Goal: Task Accomplishment & Management: Manage account settings

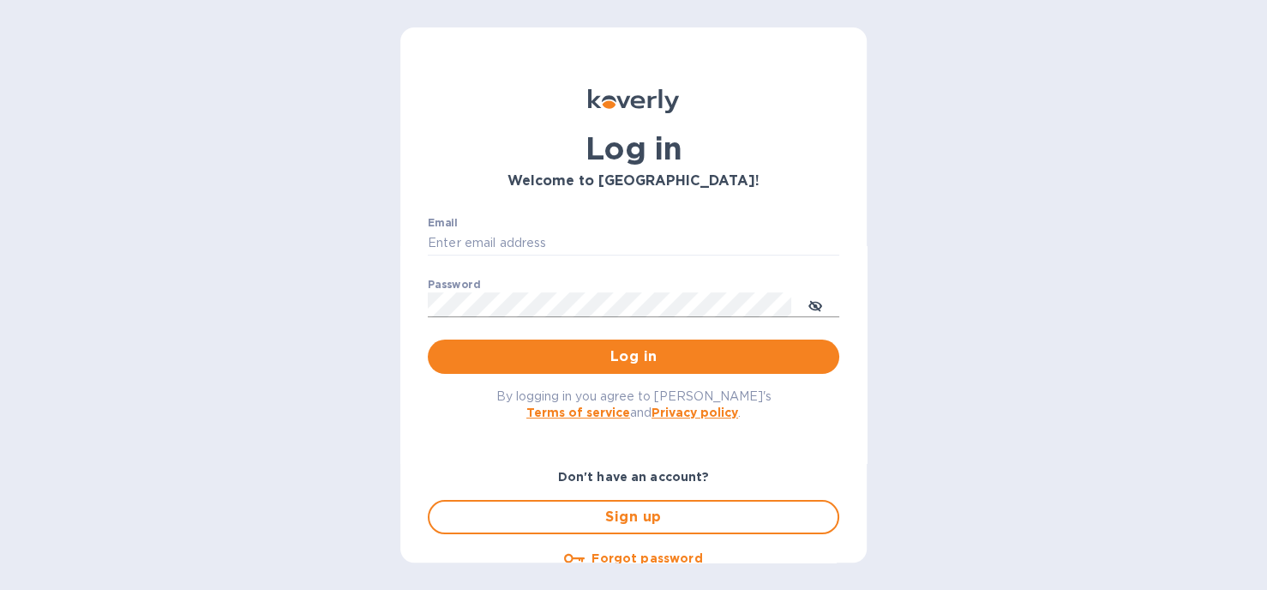
type input "[PERSON_NAME][EMAIL_ADDRESS][DOMAIN_NAME]"
click at [815, 306] on icon "toggle password visibility" at bounding box center [815, 306] width 10 height 10
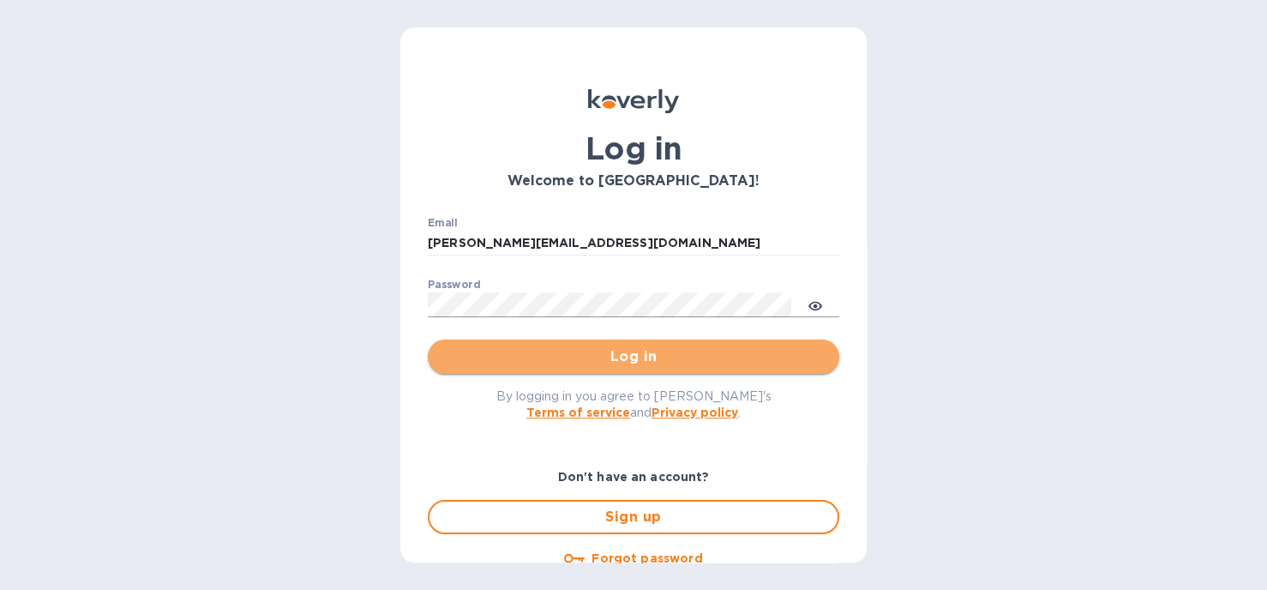
click at [643, 357] on span "Log in" at bounding box center [634, 356] width 384 height 21
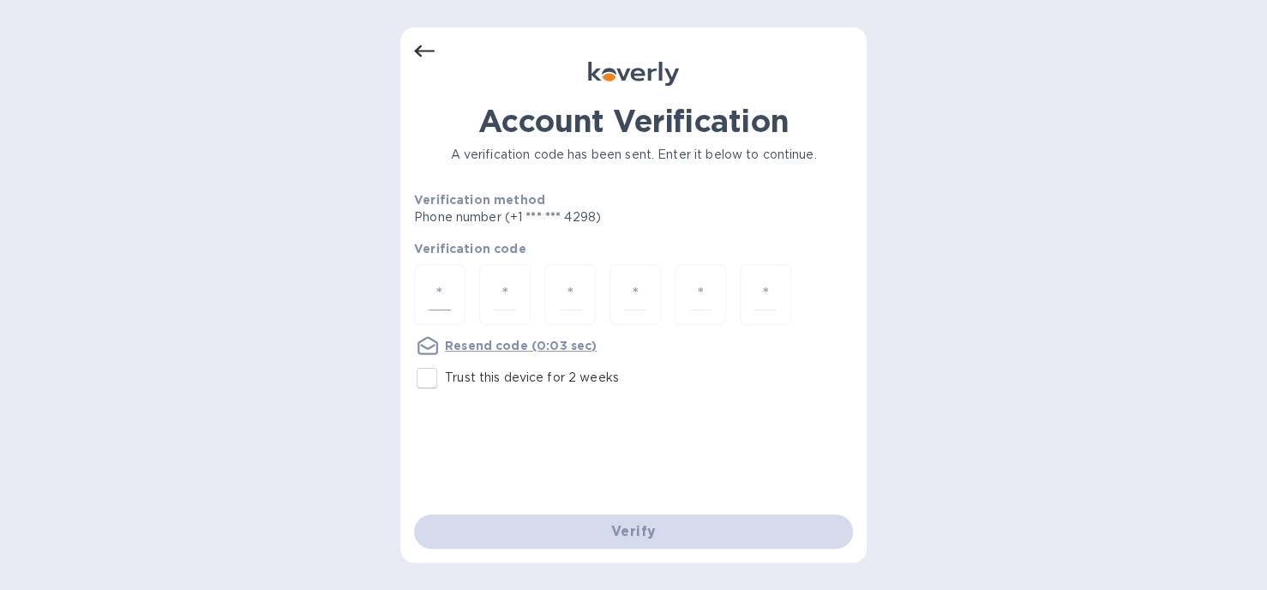
click at [437, 291] on input "number" at bounding box center [440, 295] width 22 height 32
type input "7"
type input "3"
type input "7"
type input "0"
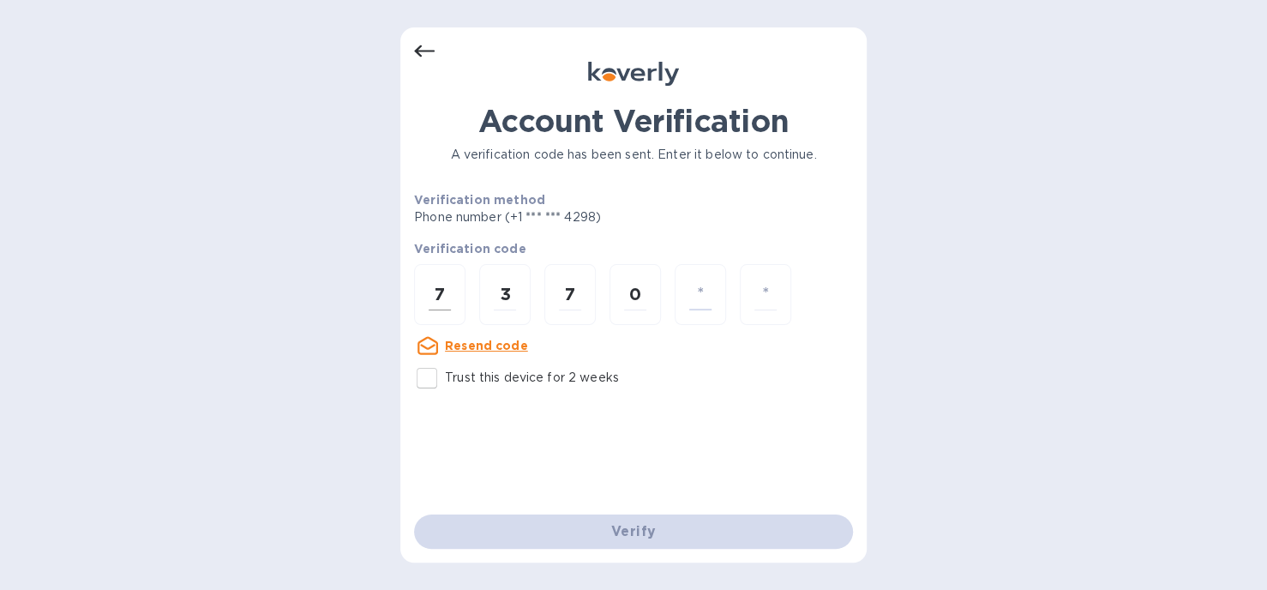
type input "5"
type input "3"
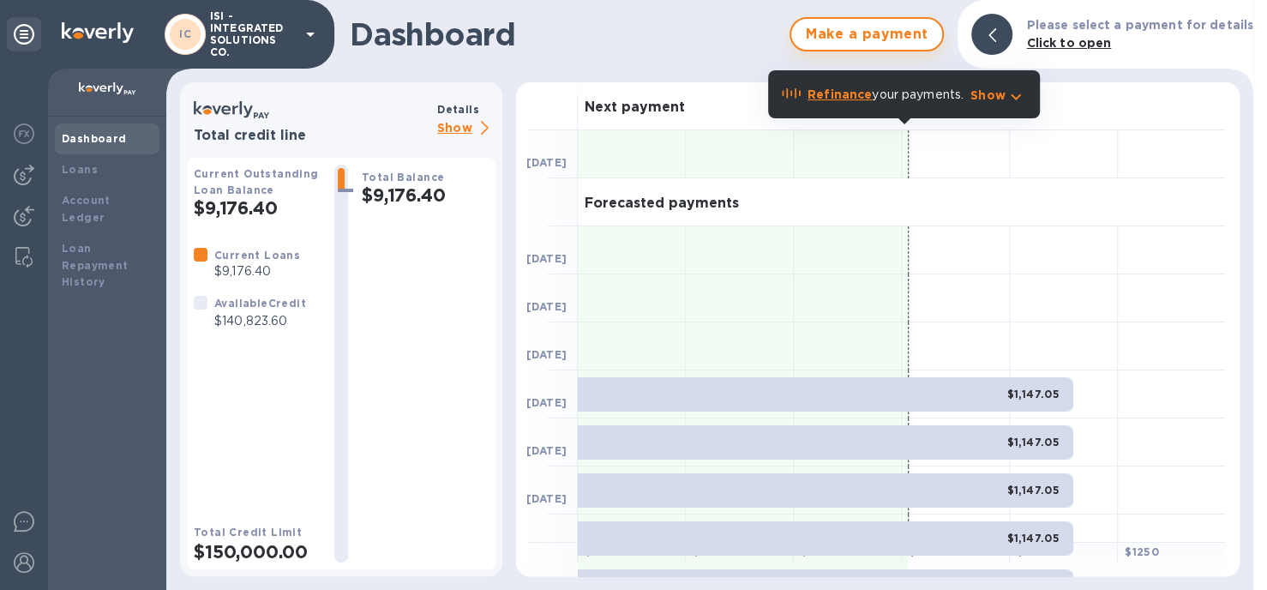
click at [907, 37] on span "Make a payment" at bounding box center [866, 34] width 123 height 21
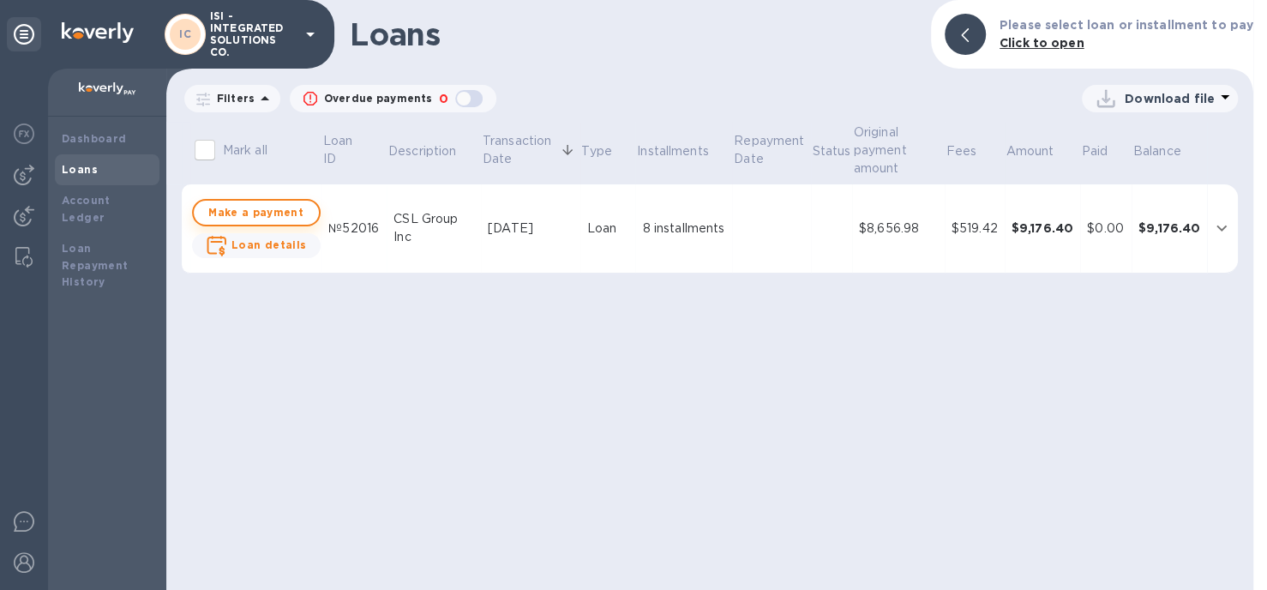
click at [268, 214] on span "Make a payment" at bounding box center [257, 212] width 98 height 21
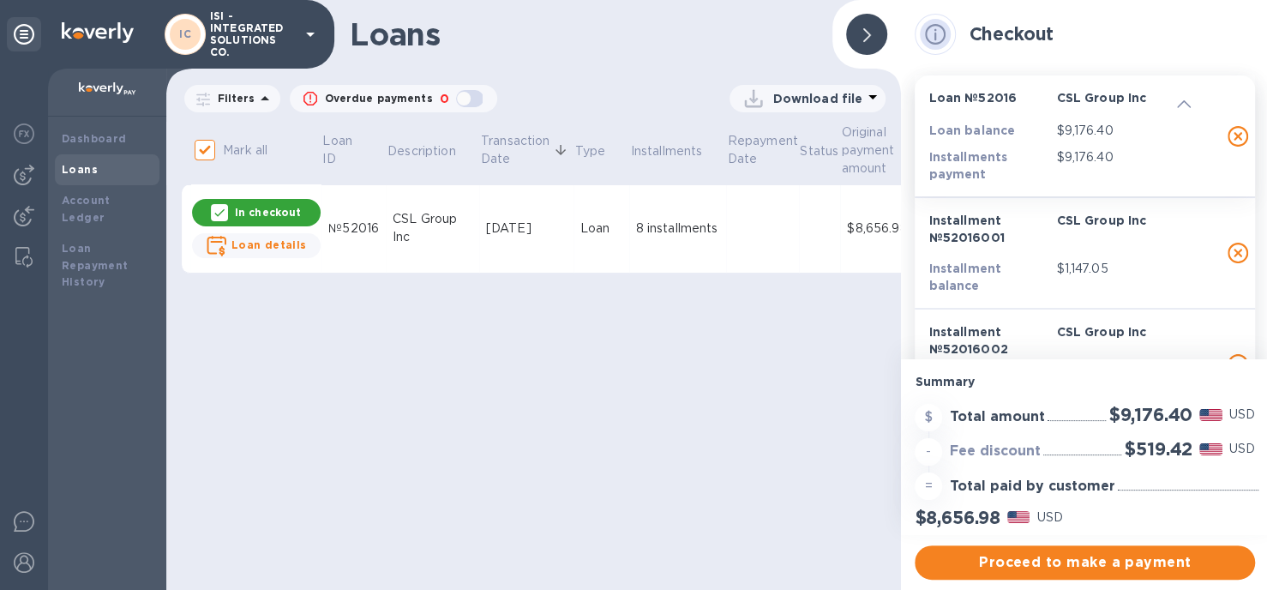
click at [1057, 161] on p "$9,176.40" at bounding box center [1116, 157] width 121 height 18
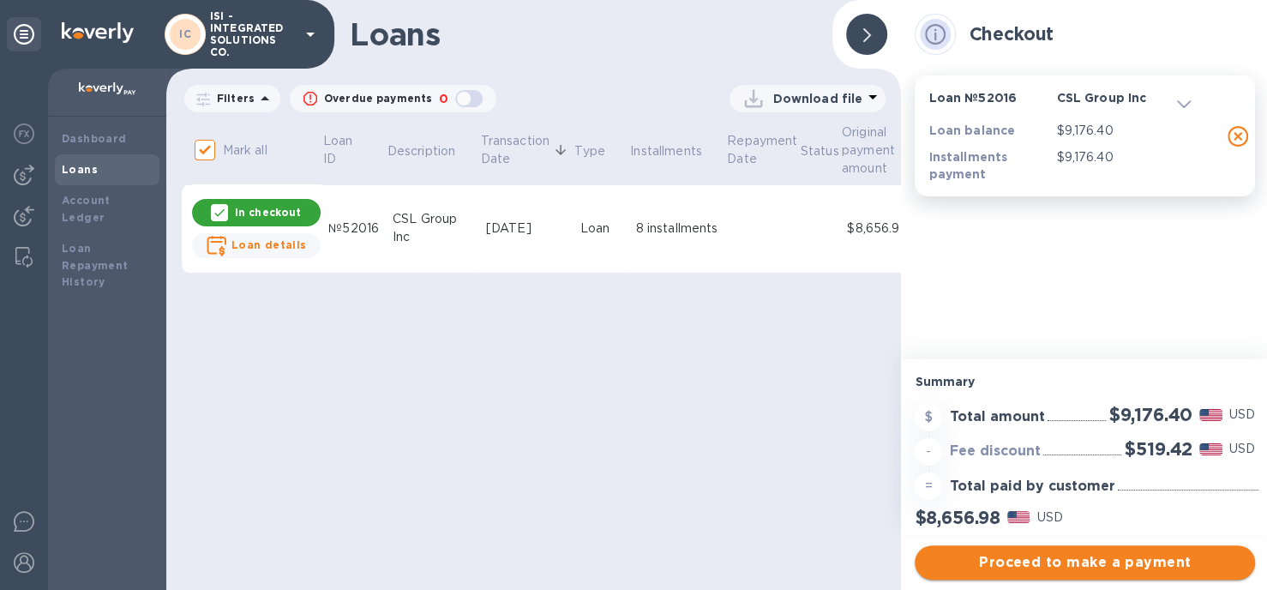
click at [1084, 557] on span "Proceed to make a payment" at bounding box center [1085, 562] width 313 height 21
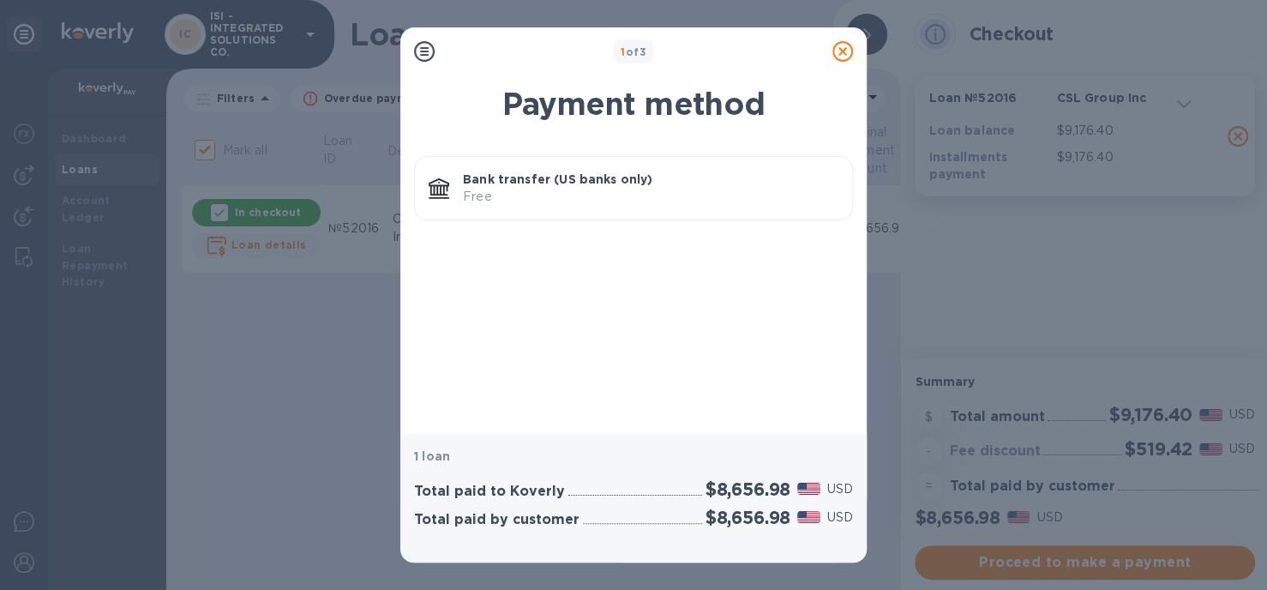
click at [541, 180] on p "Bank transfer (US banks only)" at bounding box center [651, 179] width 376 height 17
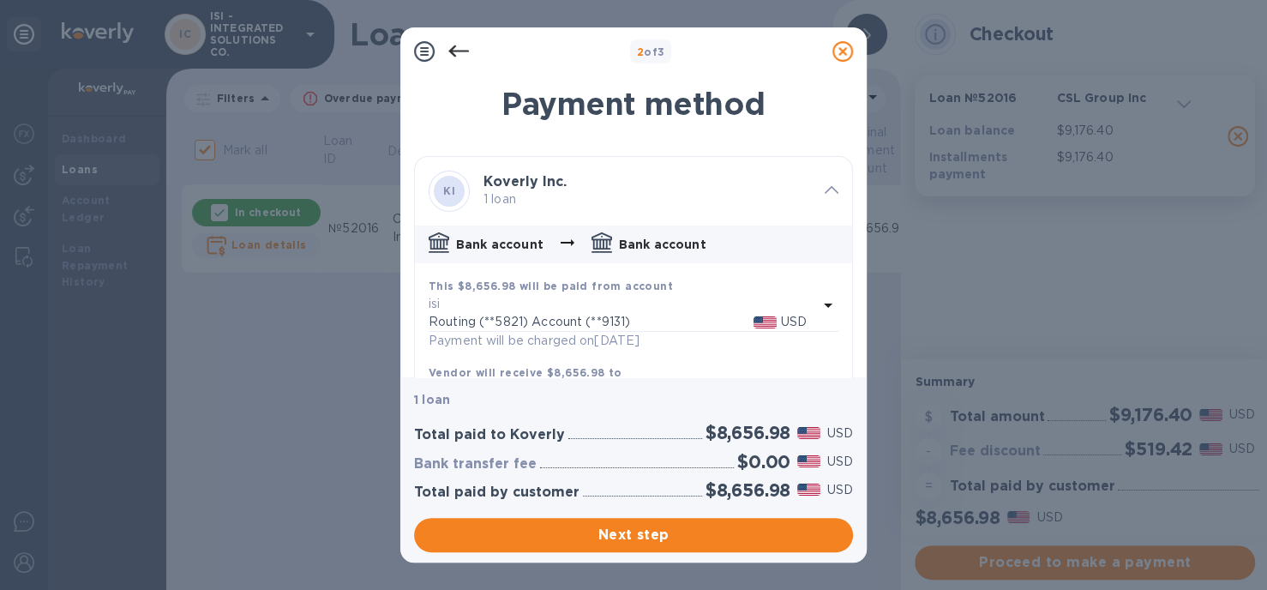
scroll to position [69, 0]
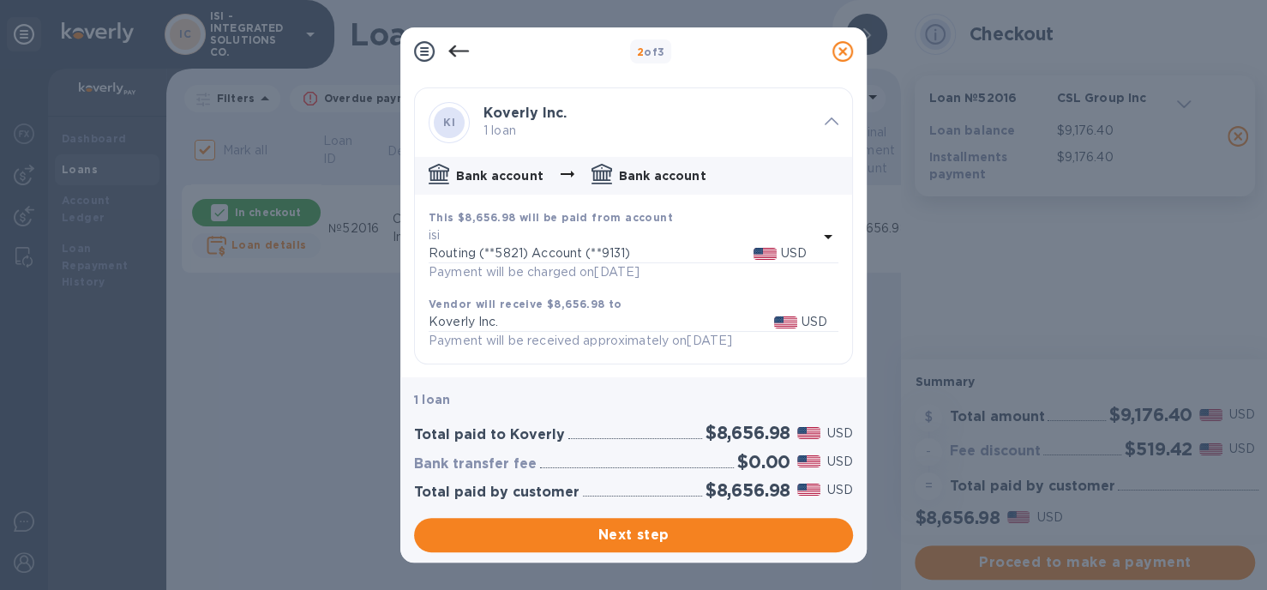
click at [597, 264] on p "Payment will be charged on 09/10/2025" at bounding box center [534, 272] width 211 height 18
click at [789, 251] on p "USD" at bounding box center [794, 253] width 26 height 18
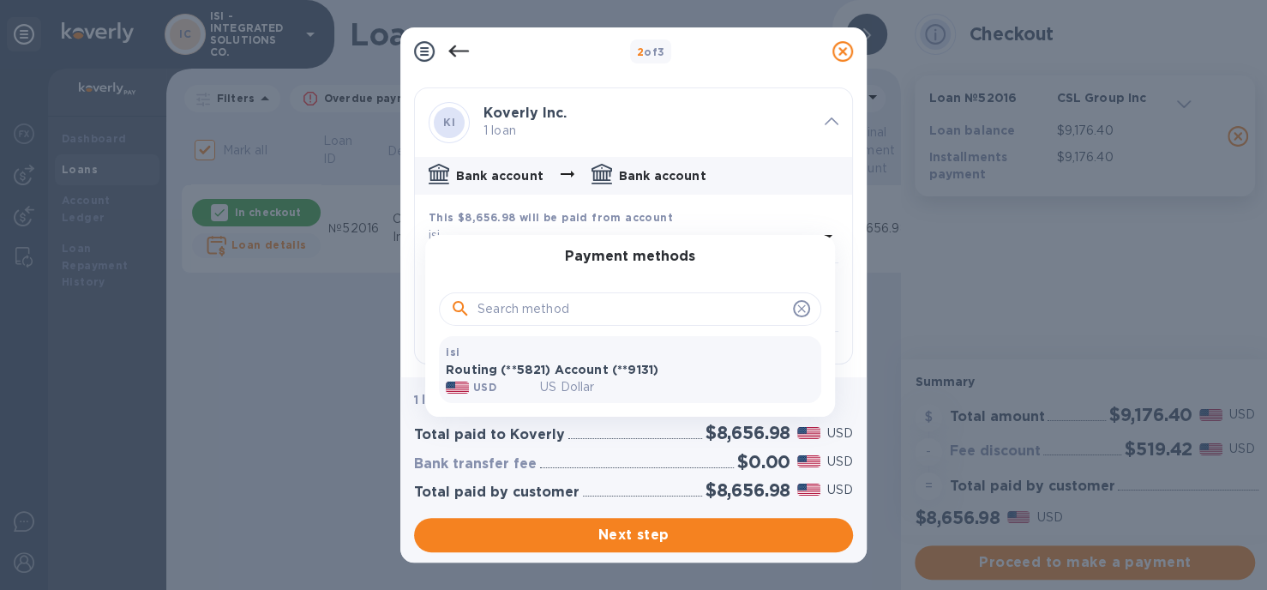
click at [679, 541] on div at bounding box center [633, 295] width 1267 height 590
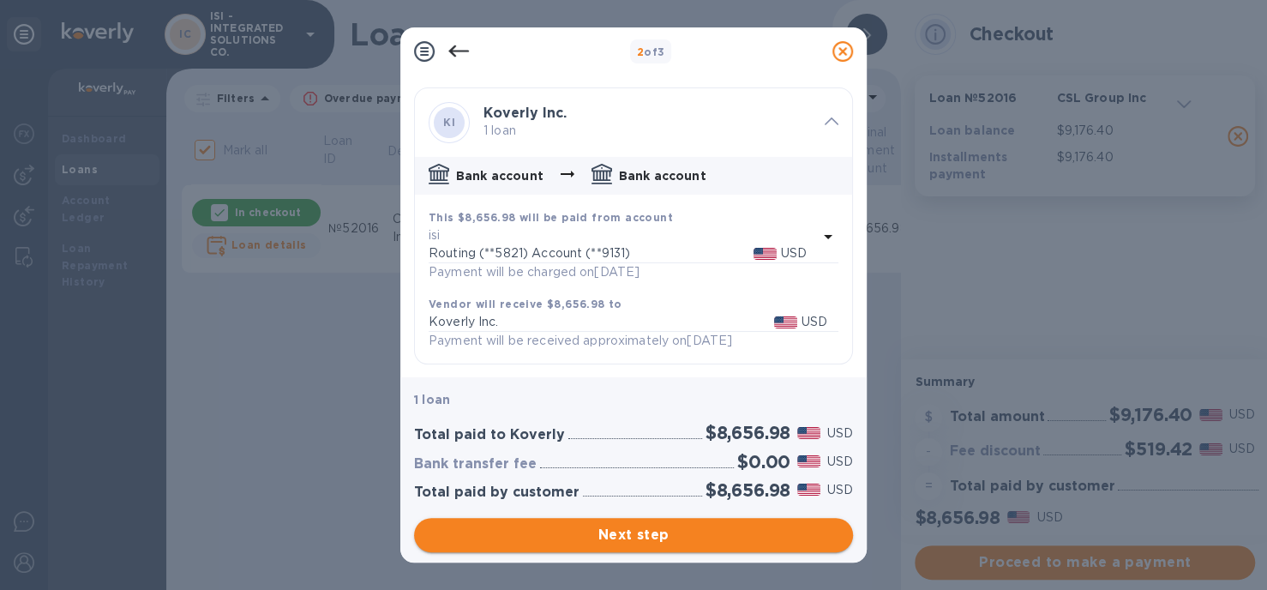
click at [679, 539] on span "Next step" at bounding box center [634, 535] width 412 height 21
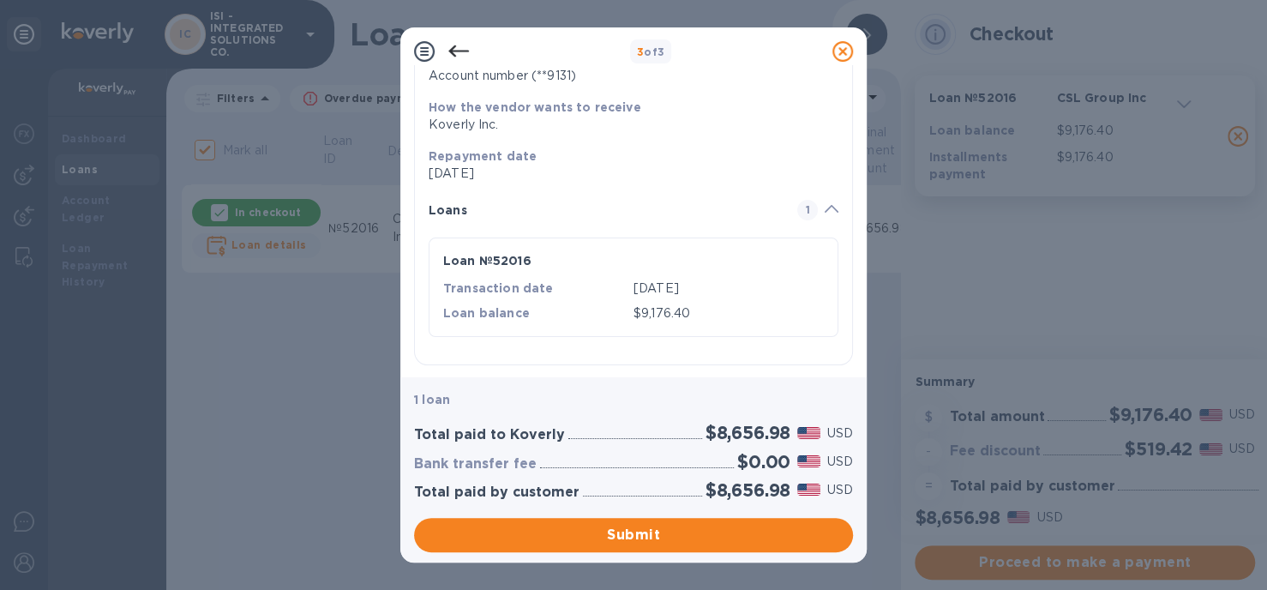
scroll to position [194, 0]
click at [703, 533] on span "Submit" at bounding box center [634, 535] width 412 height 21
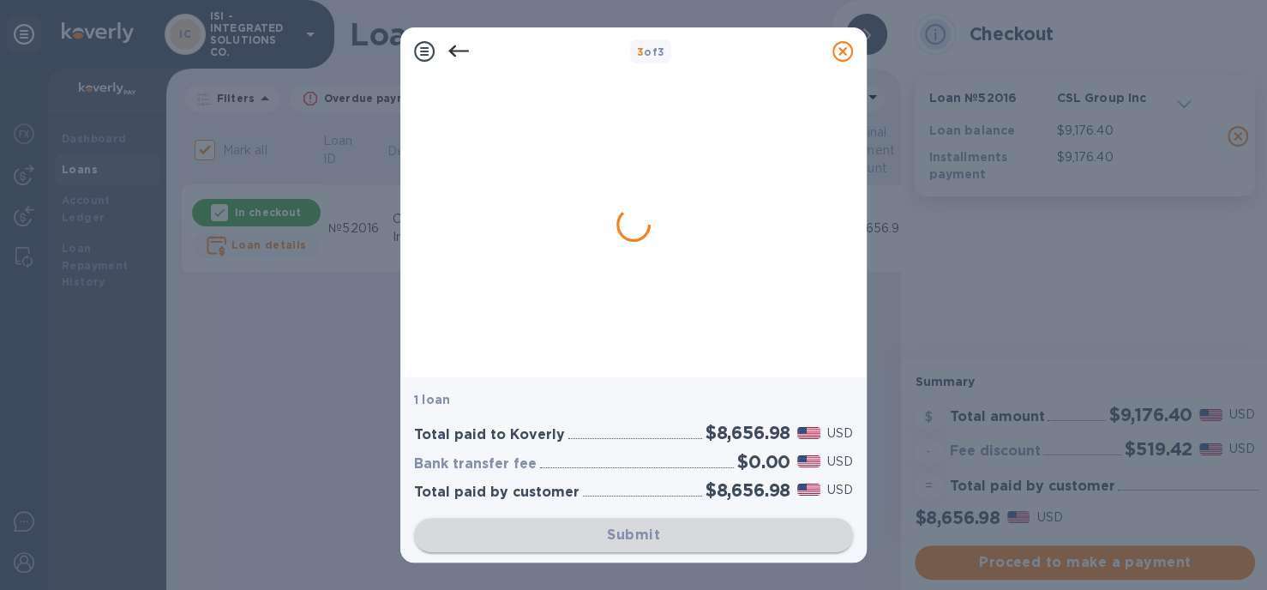
scroll to position [0, 0]
checkbox input "false"
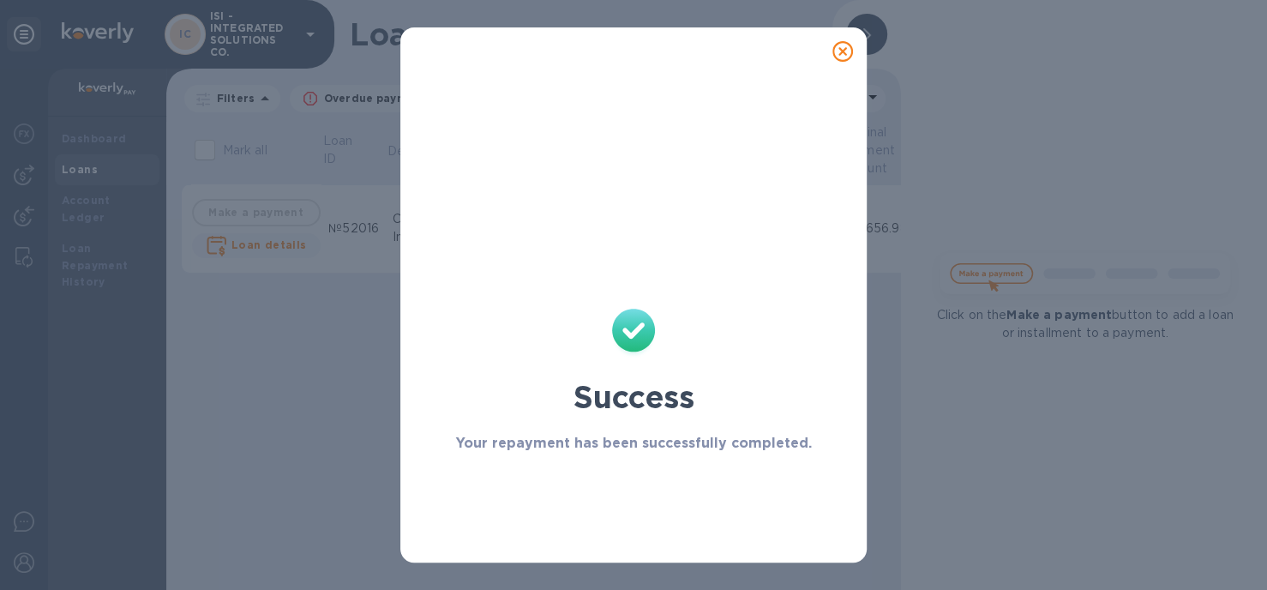
click at [844, 47] on icon at bounding box center [843, 51] width 21 height 21
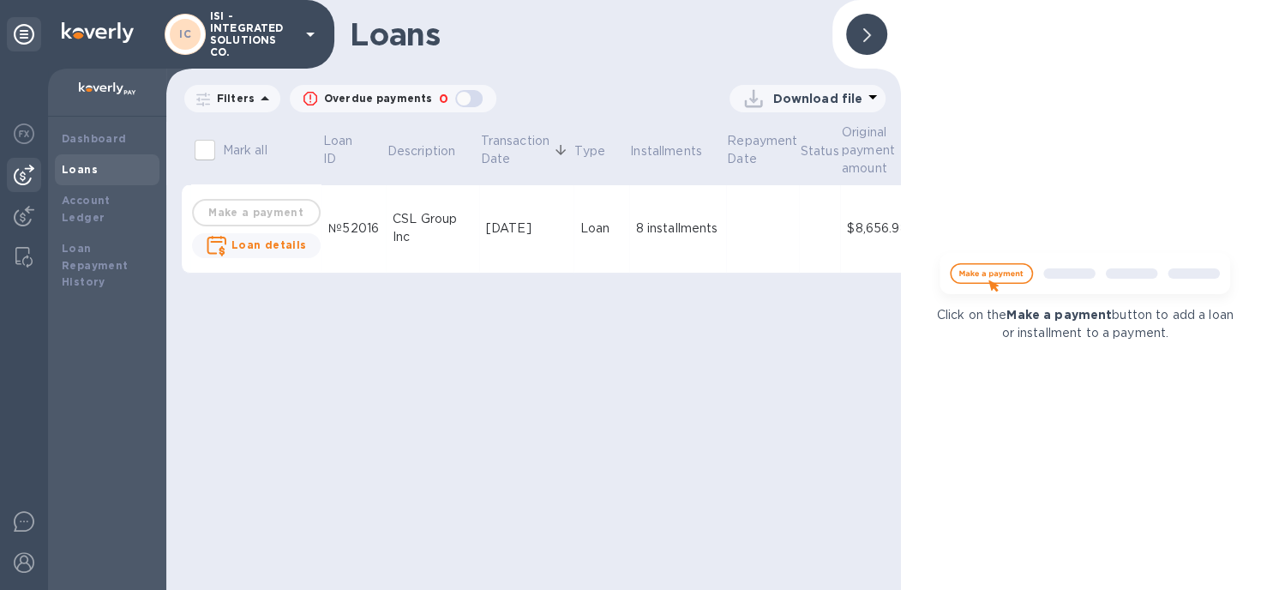
click at [21, 174] on img at bounding box center [24, 175] width 21 height 21
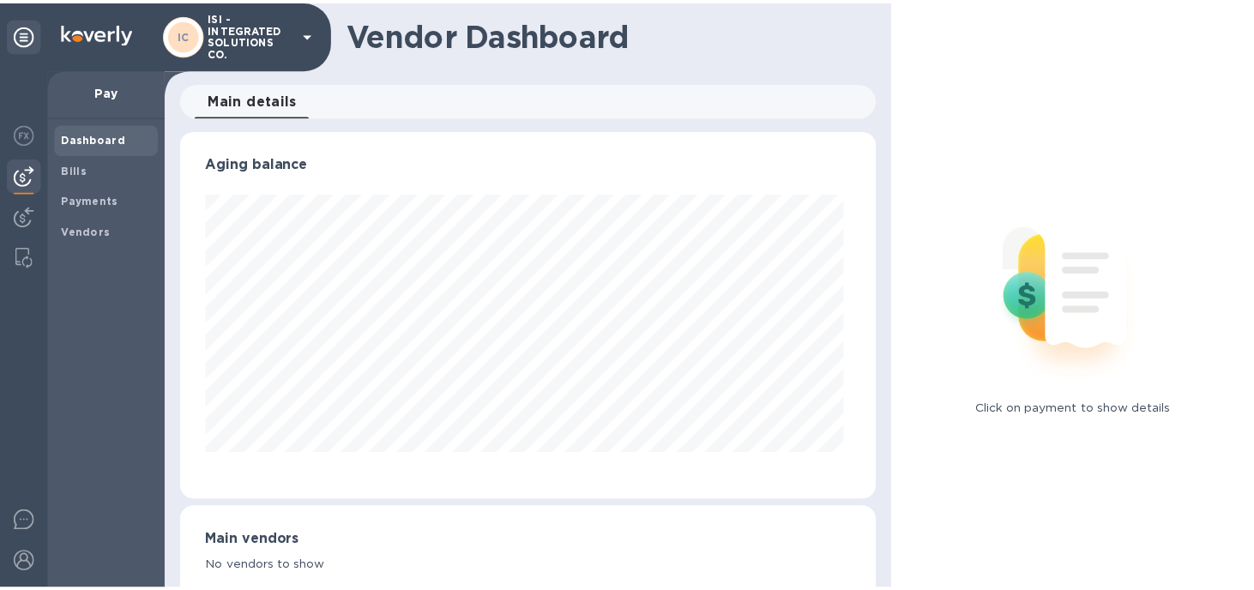
scroll to position [370, 696]
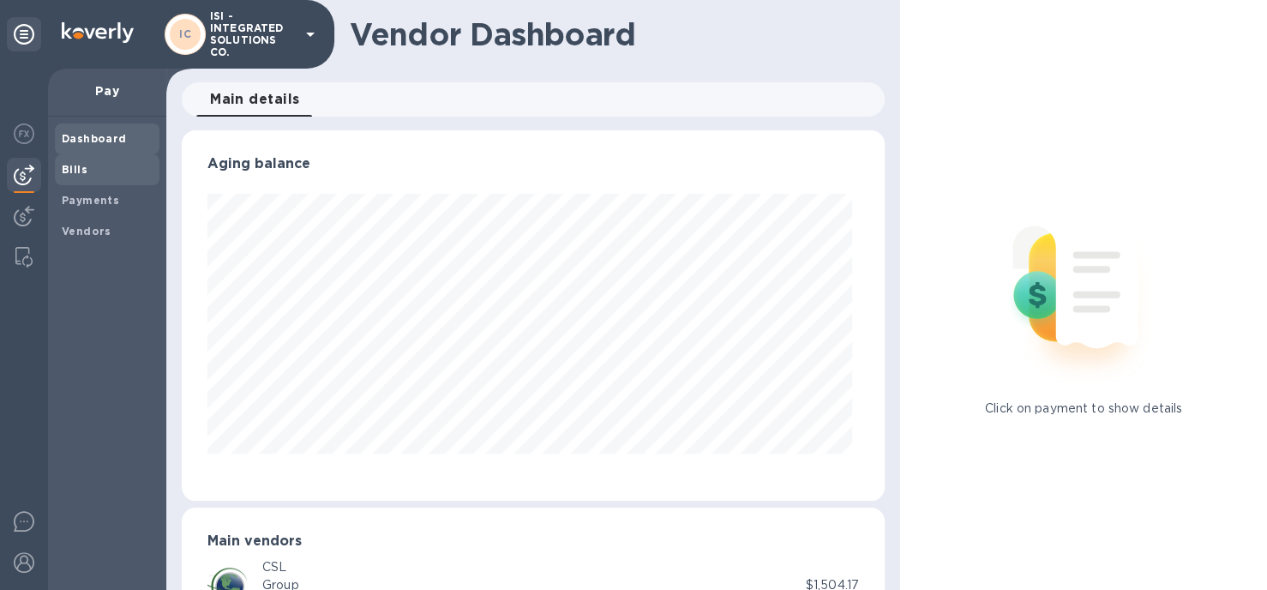
click at [81, 167] on b "Bills" at bounding box center [75, 169] width 26 height 13
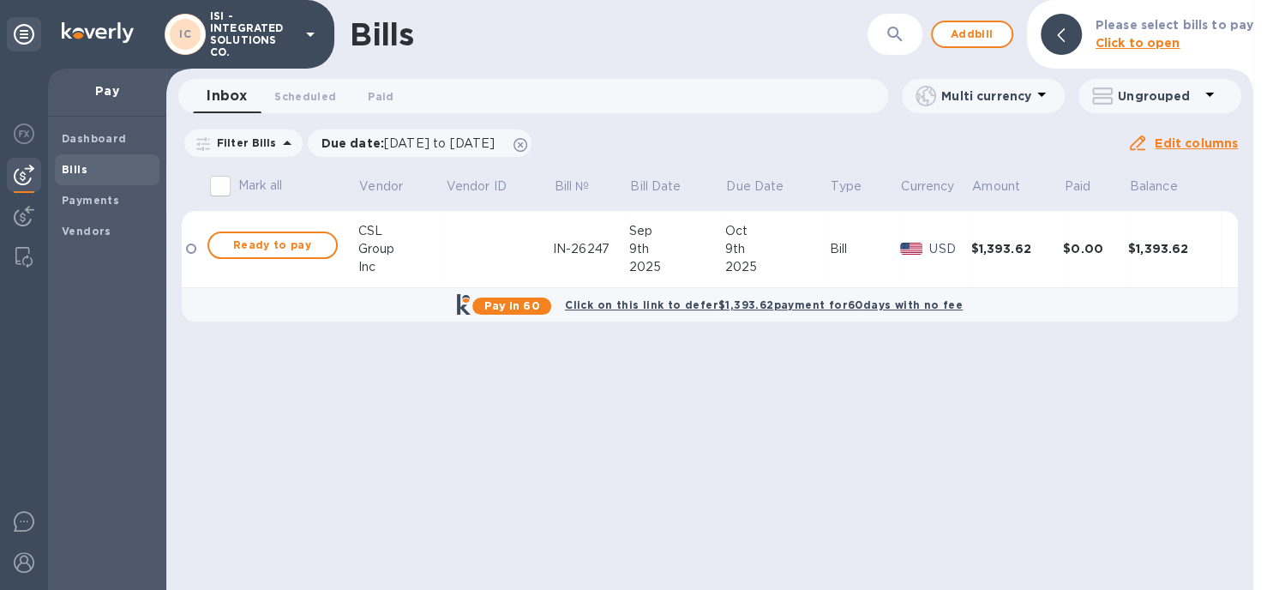
click at [194, 245] on div at bounding box center [191, 249] width 10 height 10
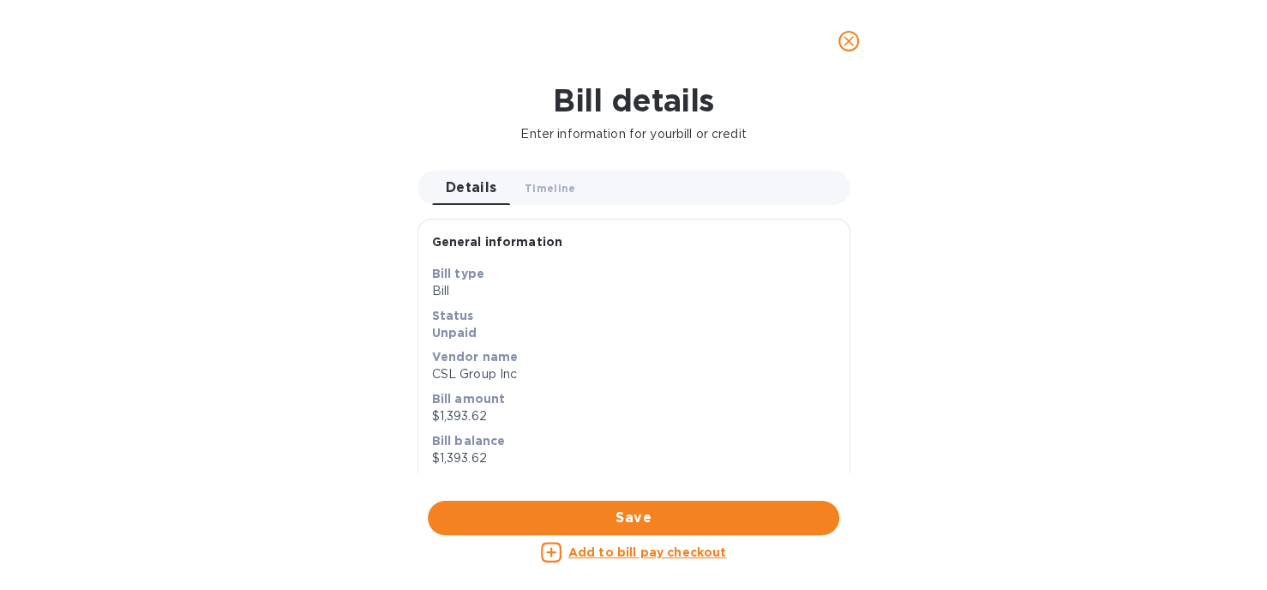
click at [846, 42] on icon "close" at bounding box center [848, 41] width 17 height 17
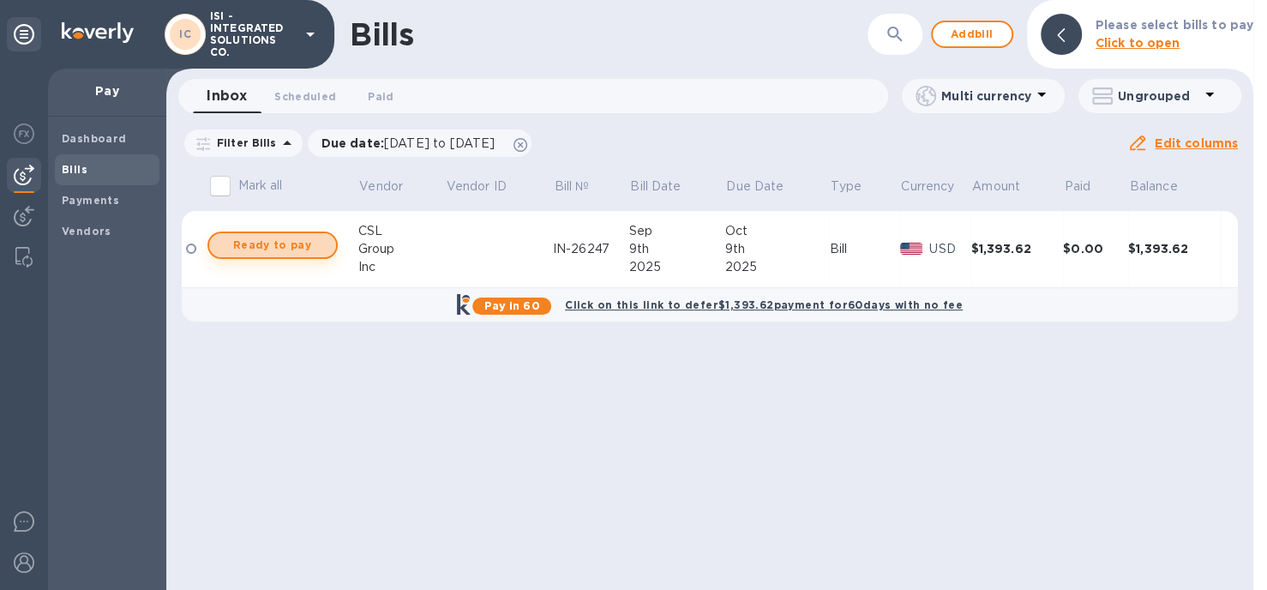
click at [311, 243] on span "Ready to pay" at bounding box center [272, 245] width 99 height 21
checkbox input "true"
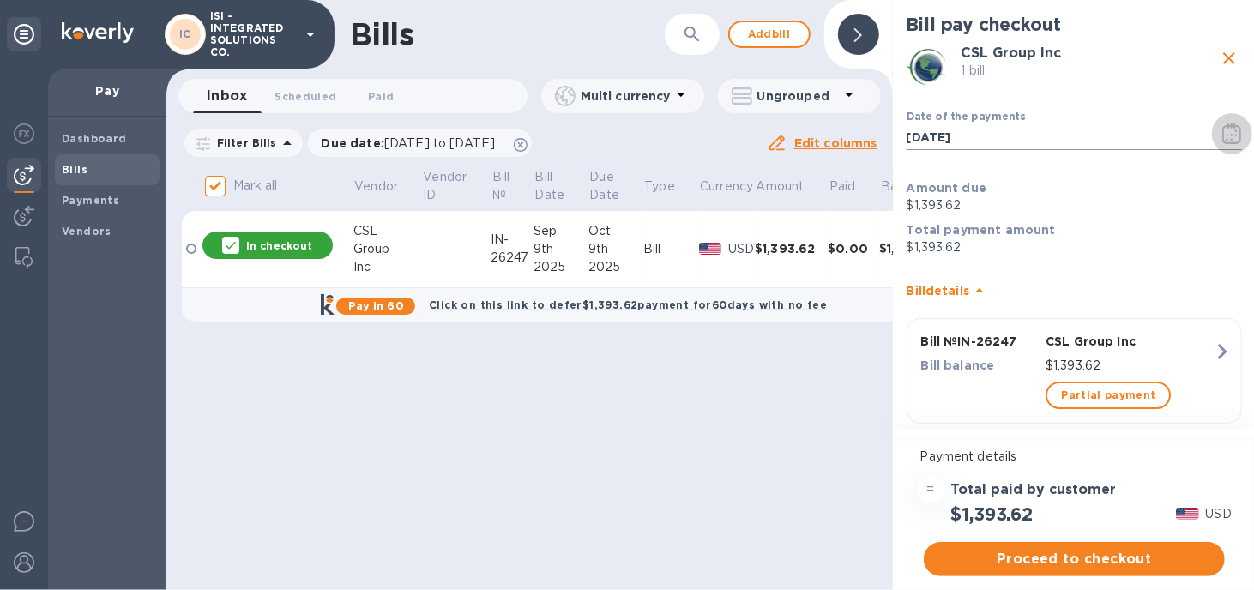
click at [1223, 138] on icon "button" at bounding box center [1232, 133] width 20 height 21
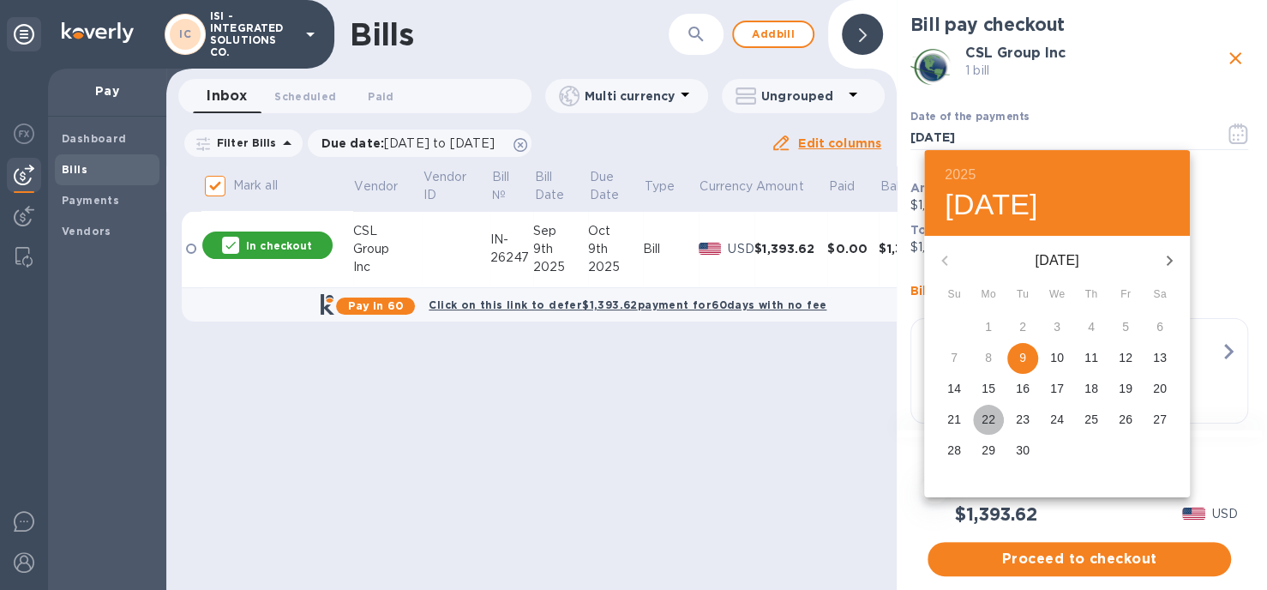
click at [988, 418] on p "22" at bounding box center [989, 419] width 14 height 17
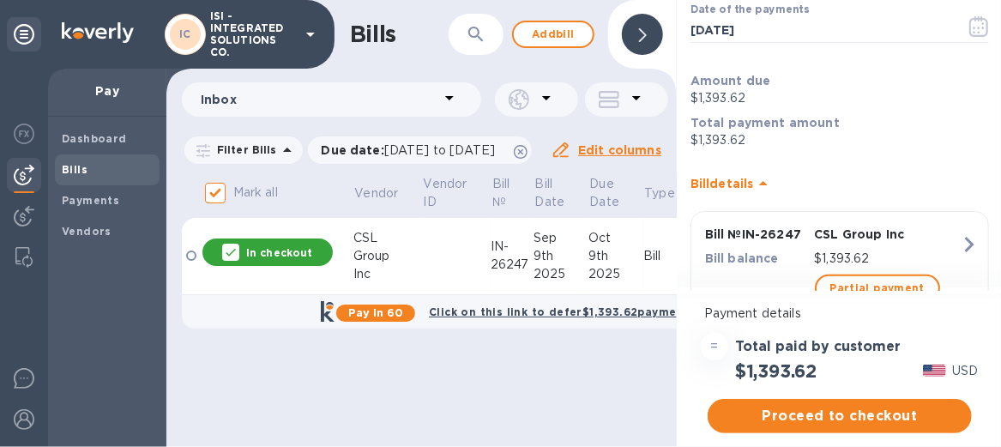
scroll to position [82, 0]
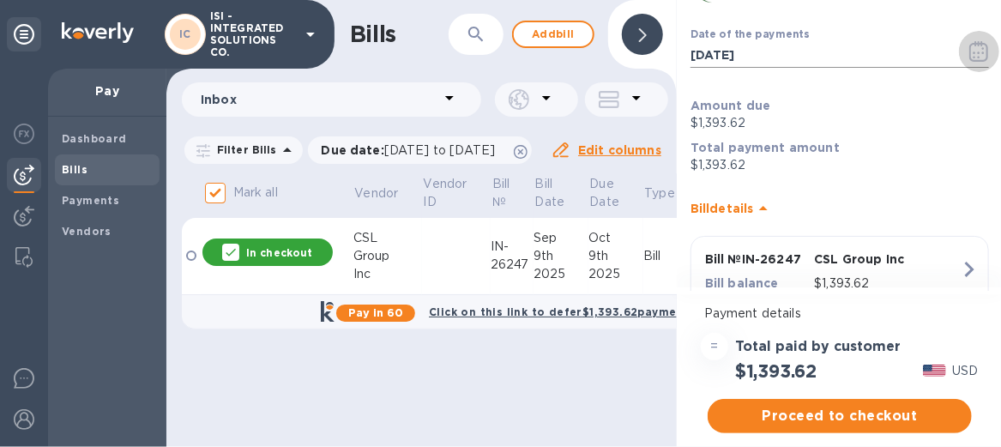
click at [972, 41] on icon "button" at bounding box center [979, 51] width 20 height 21
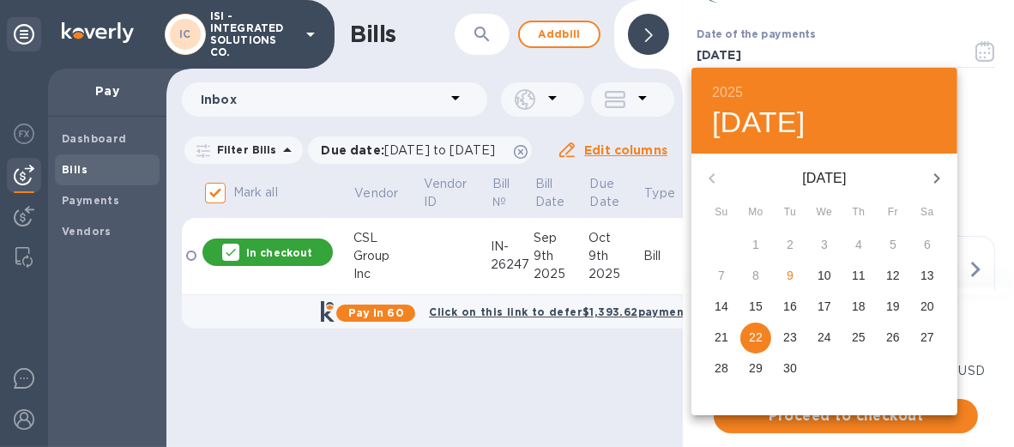
click at [932, 176] on icon "button" at bounding box center [936, 178] width 21 height 21
click at [855, 243] on p "2" at bounding box center [858, 244] width 7 height 17
type input "10/02/2025"
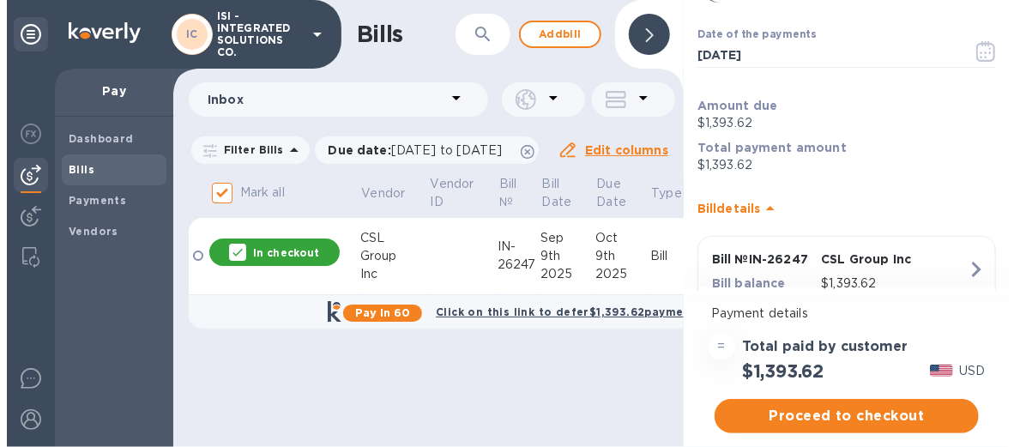
scroll to position [82, 0]
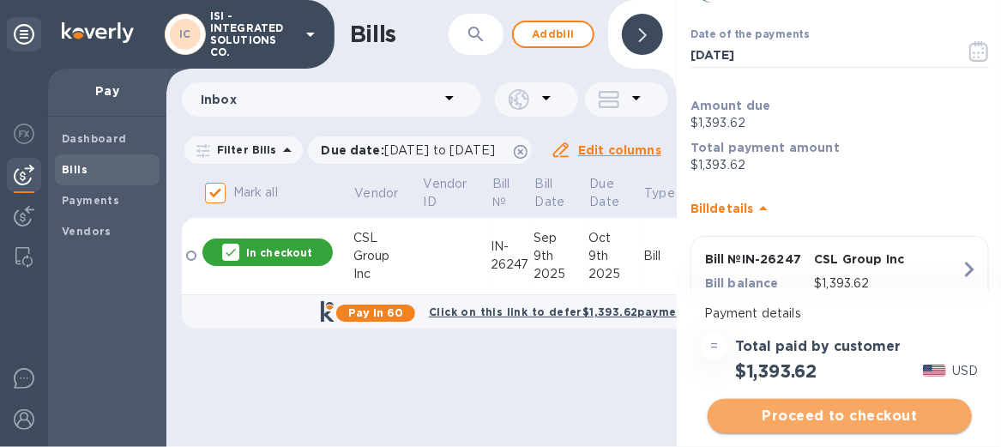
click at [780, 412] on span "Proceed to checkout" at bounding box center [839, 416] width 237 height 21
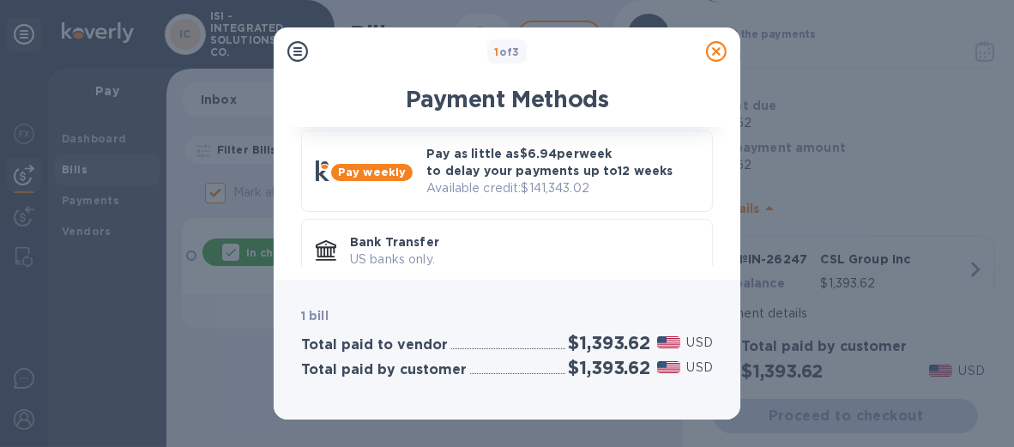
scroll to position [117, 0]
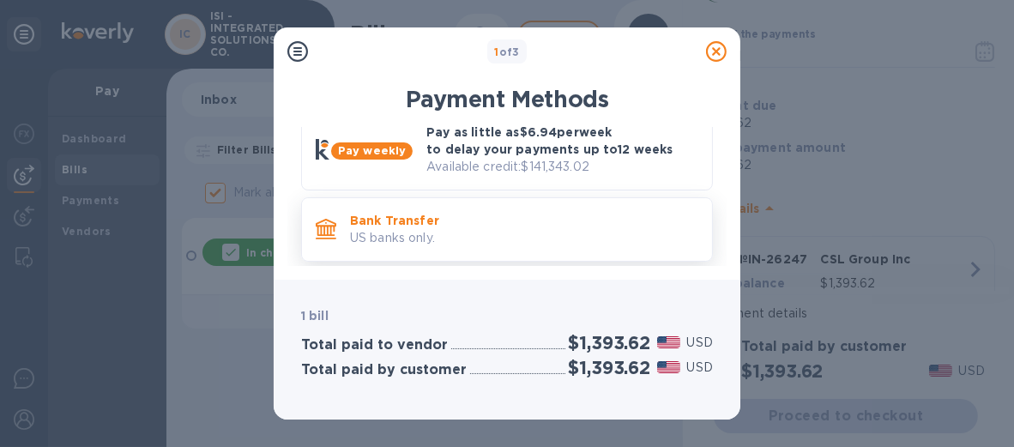
click at [413, 235] on p "US banks only." at bounding box center [524, 238] width 348 height 18
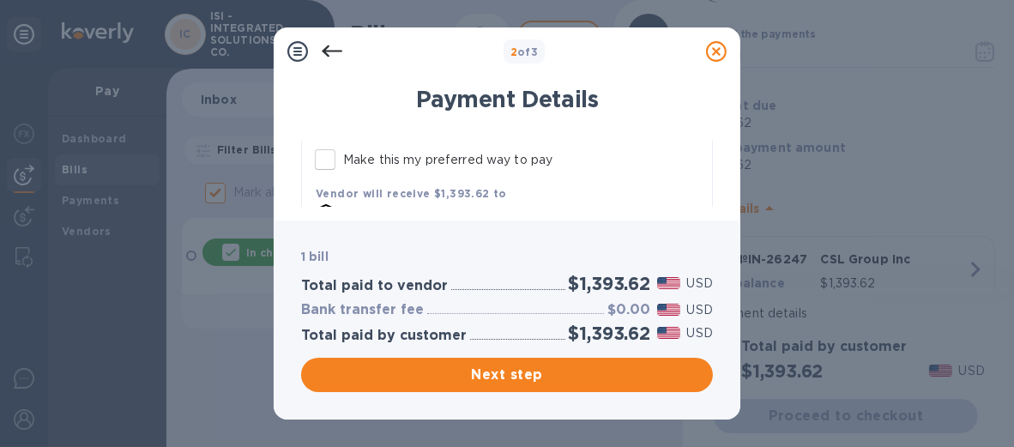
scroll to position [207, 0]
click at [332, 158] on input "Make this my preferred way to pay" at bounding box center [325, 162] width 36 height 36
checkbox input "true"
click at [503, 366] on span "Next step" at bounding box center [507, 374] width 384 height 21
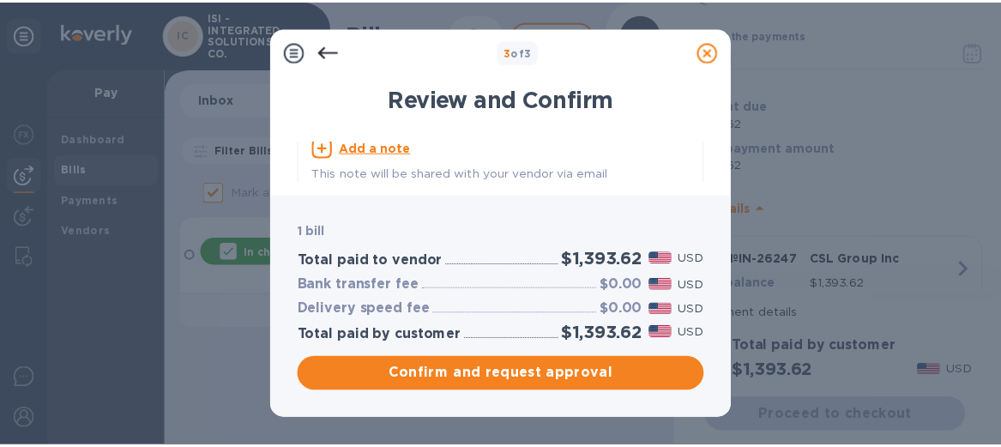
scroll to position [111, 0]
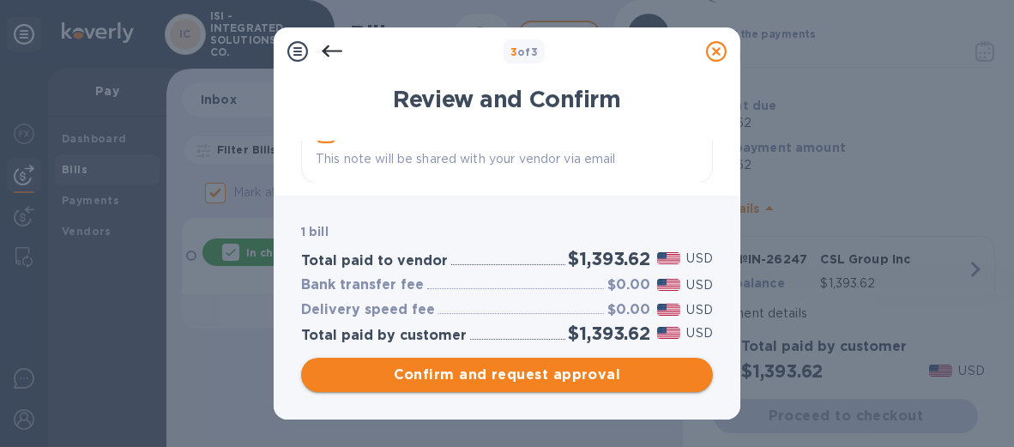
click at [581, 371] on span "Confirm and request approval" at bounding box center [507, 374] width 384 height 21
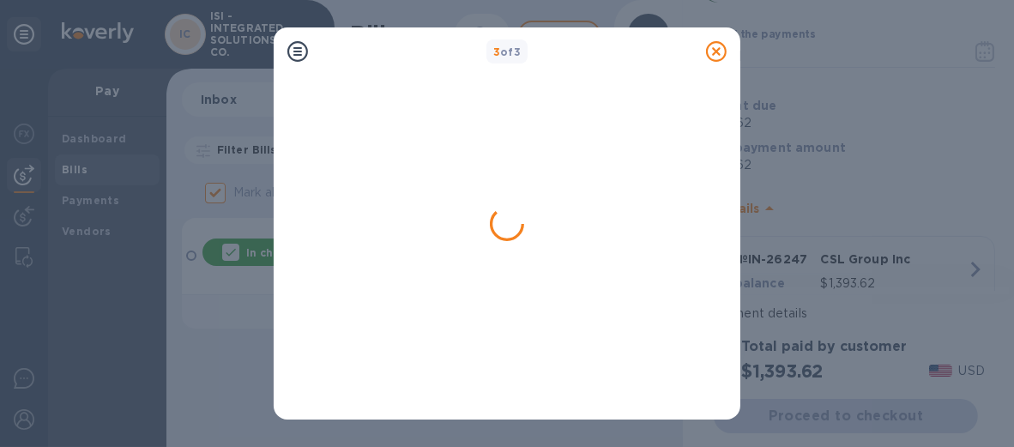
checkbox input "false"
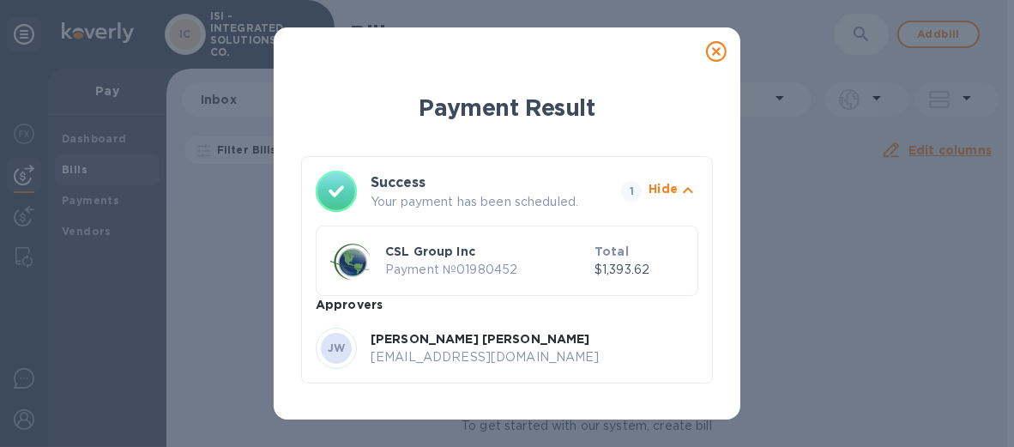
click at [718, 51] on icon at bounding box center [716, 51] width 21 height 21
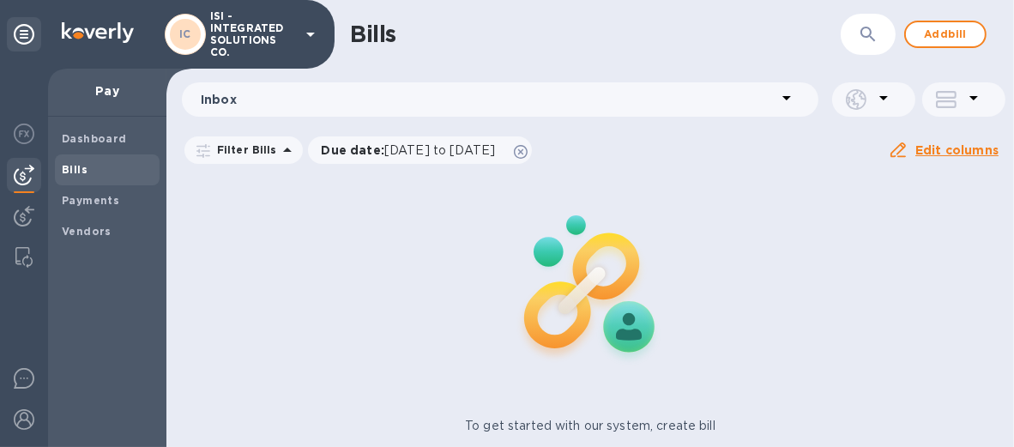
click at [74, 168] on b "Bills" at bounding box center [75, 169] width 26 height 13
click at [73, 199] on b "Payments" at bounding box center [90, 200] width 57 height 13
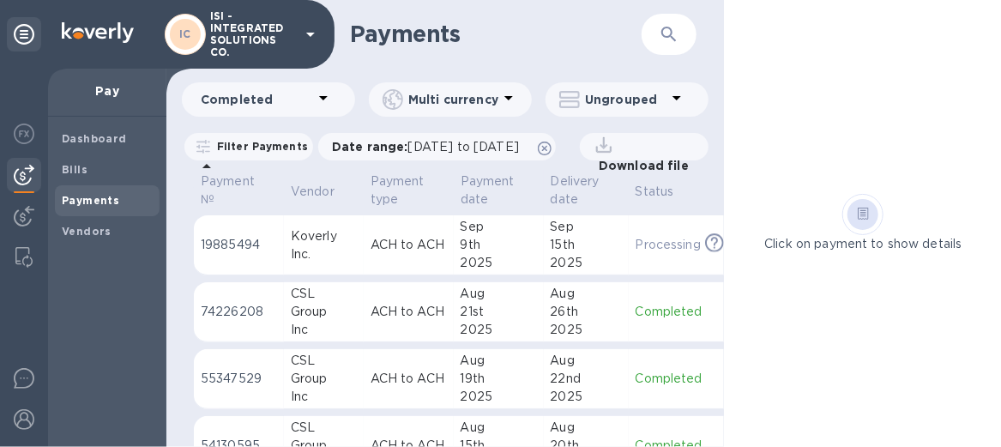
click at [326, 103] on icon at bounding box center [323, 97] width 21 height 21
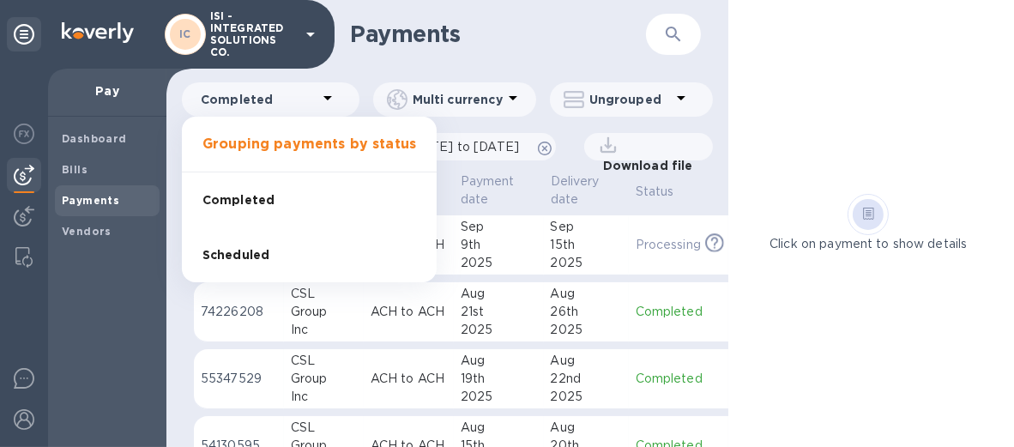
click at [270, 254] on li "Scheduled" at bounding box center [309, 254] width 255 height 55
